Goal: Go to known website: Access a specific website the user already knows

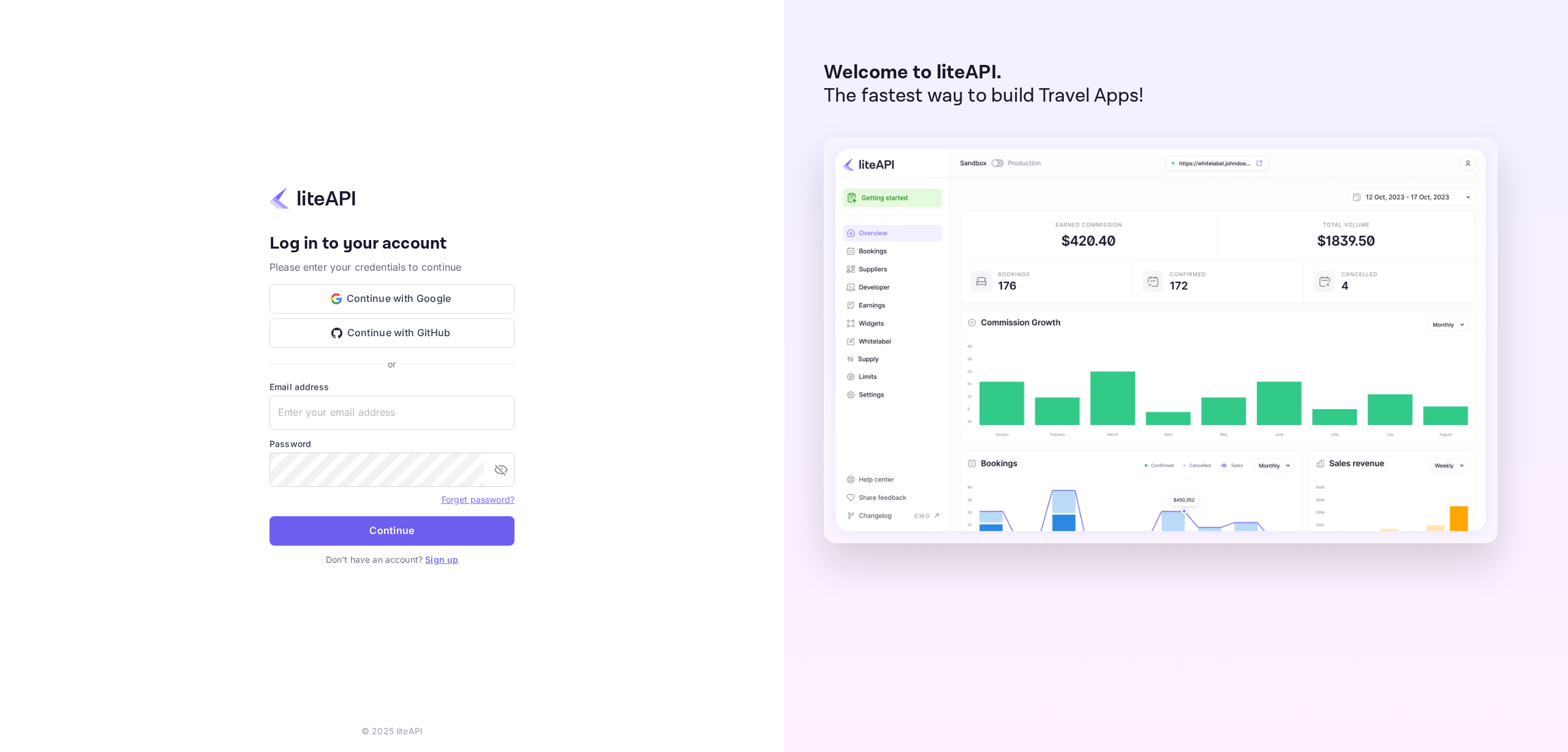
type input "o.tali+agent@nuitee.com"
click at [402, 528] on button "Continue" at bounding box center [391, 531] width 245 height 29
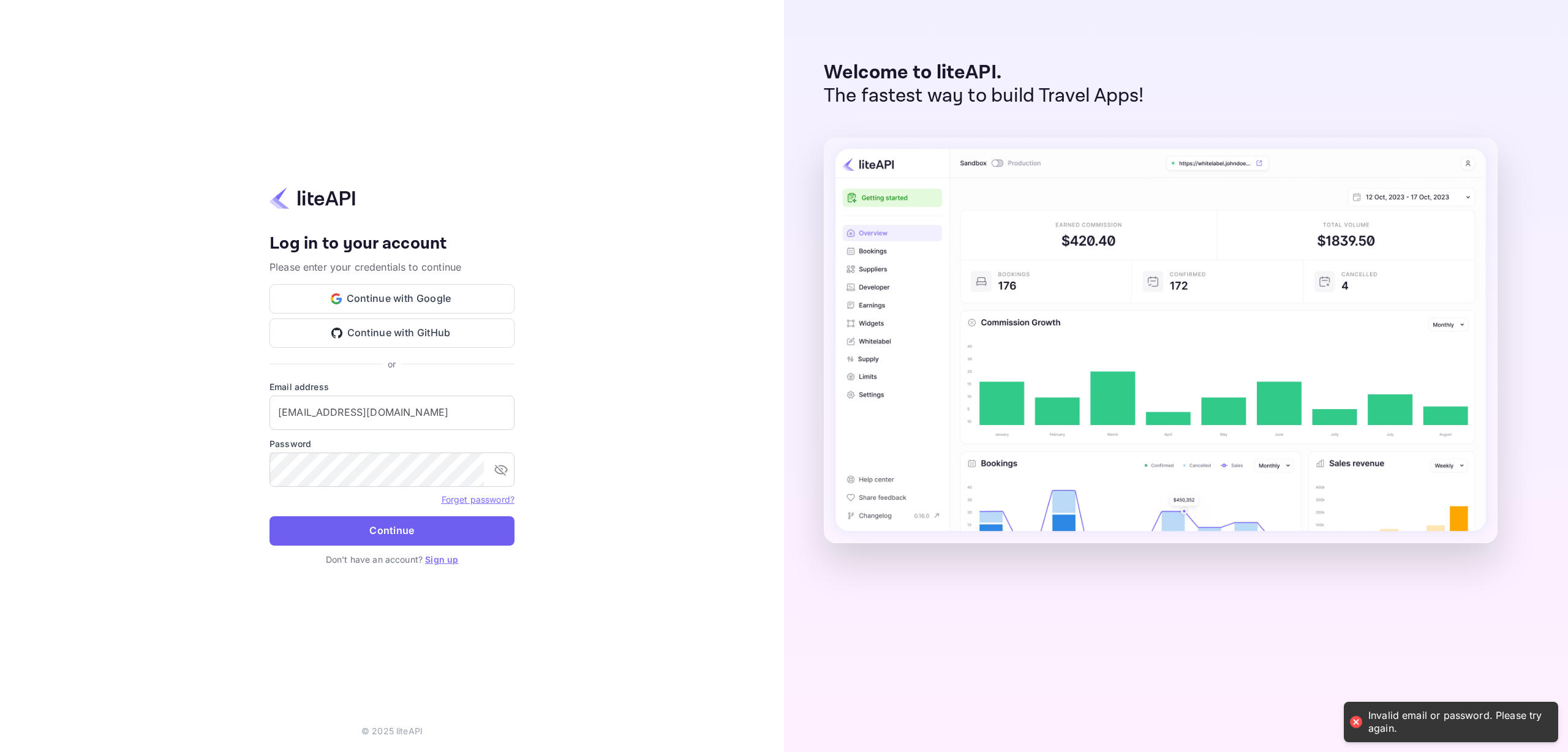
click at [417, 528] on button "Continue" at bounding box center [391, 531] width 245 height 29
click at [394, 289] on button "Continue with Google" at bounding box center [391, 299] width 245 height 29
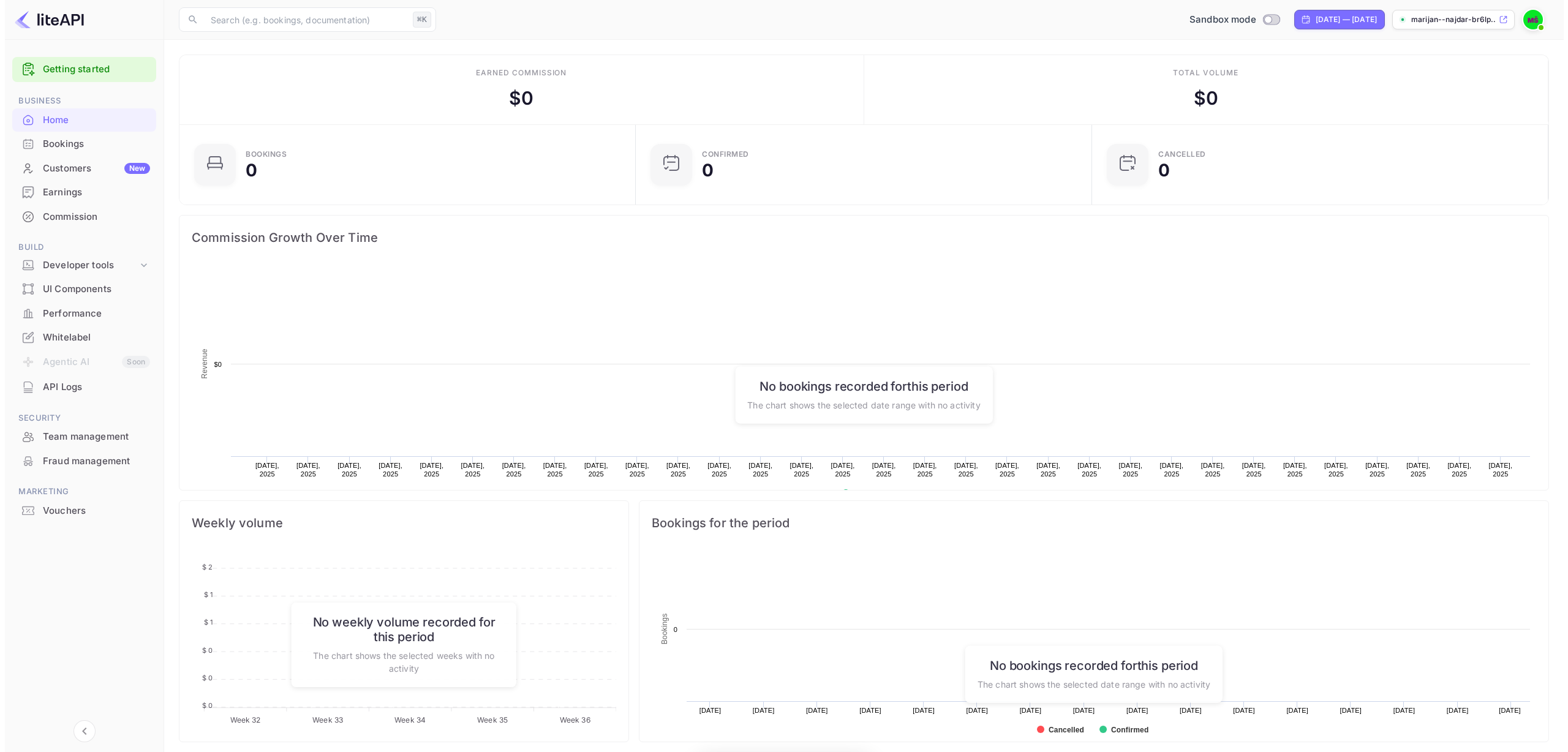
scroll to position [190, 440]
click at [69, 168] on div "Customers New" at bounding box center [91, 169] width 107 height 14
